Goal: Navigation & Orientation: Find specific page/section

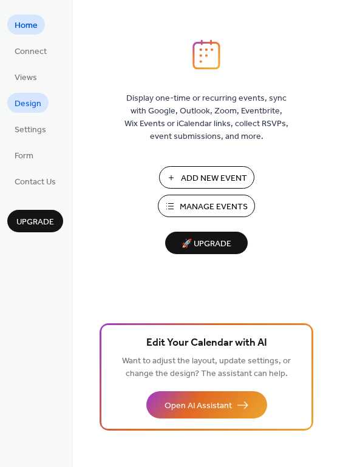
click at [29, 104] on span "Design" at bounding box center [28, 104] width 27 height 13
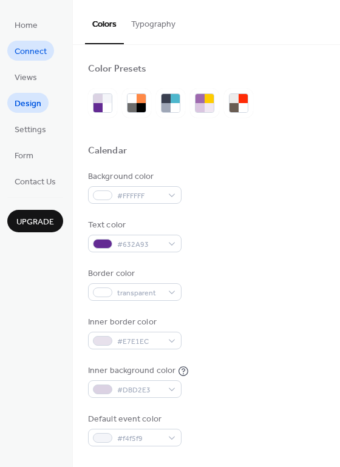
click at [35, 51] on span "Connect" at bounding box center [31, 52] width 32 height 13
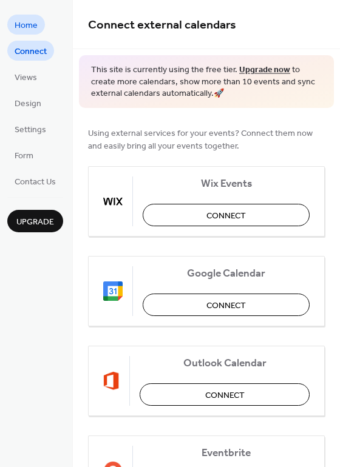
click at [23, 19] on span "Home" at bounding box center [26, 25] width 23 height 13
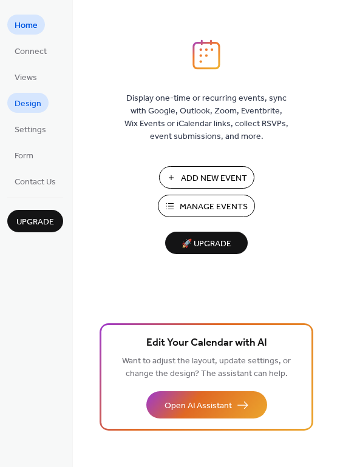
click at [26, 101] on span "Design" at bounding box center [28, 104] width 27 height 13
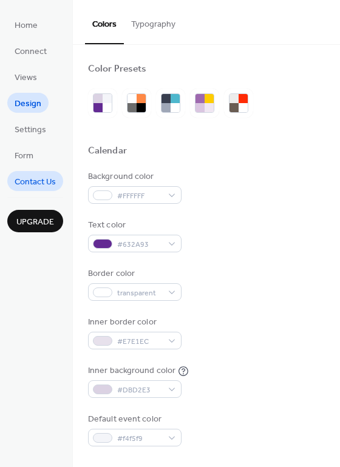
click at [30, 178] on span "Contact Us" at bounding box center [35, 182] width 41 height 13
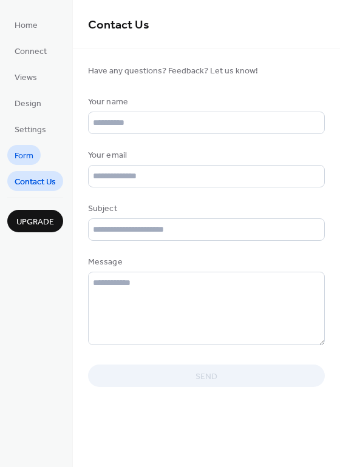
click at [25, 157] on span "Form" at bounding box center [24, 156] width 19 height 13
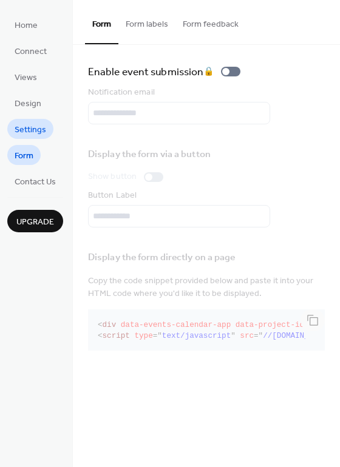
click at [24, 127] on span "Settings" at bounding box center [31, 130] width 32 height 13
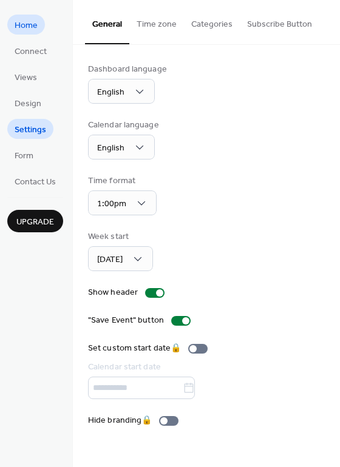
click at [32, 24] on span "Home" at bounding box center [26, 25] width 23 height 13
